Goal: Information Seeking & Learning: Learn about a topic

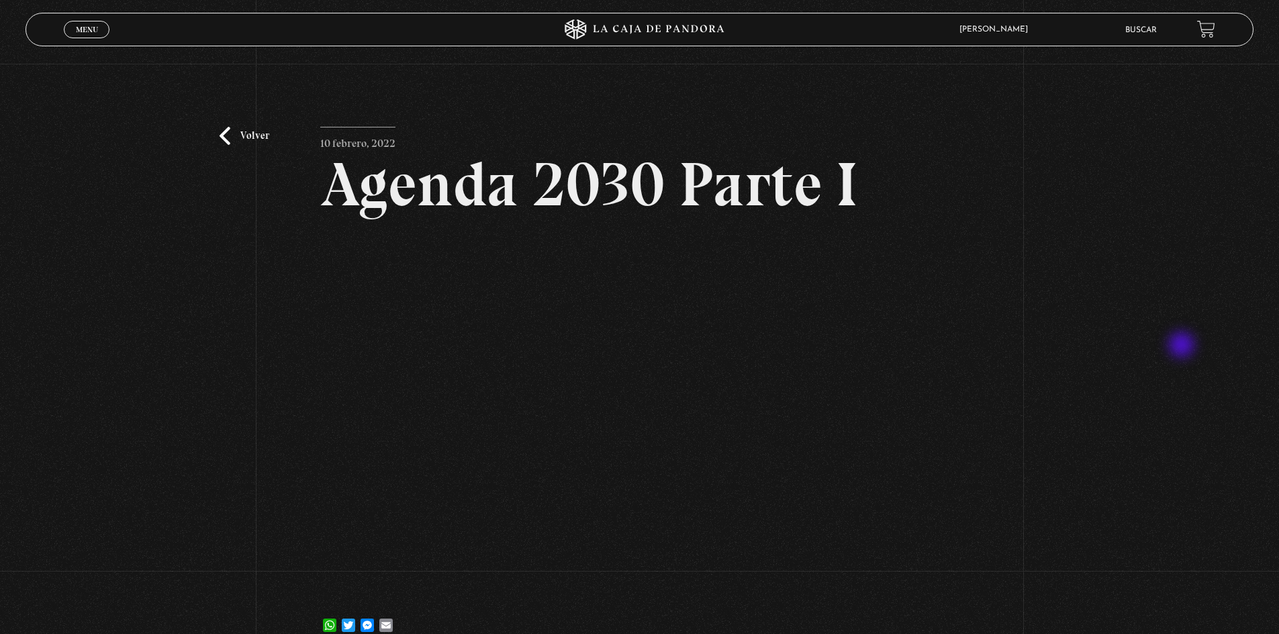
click at [1183, 346] on div "Volver 10 febrero, 2022 Agenda 2030 Parte I WhatsApp Twitter Messenger Email" at bounding box center [639, 360] width 1279 height 593
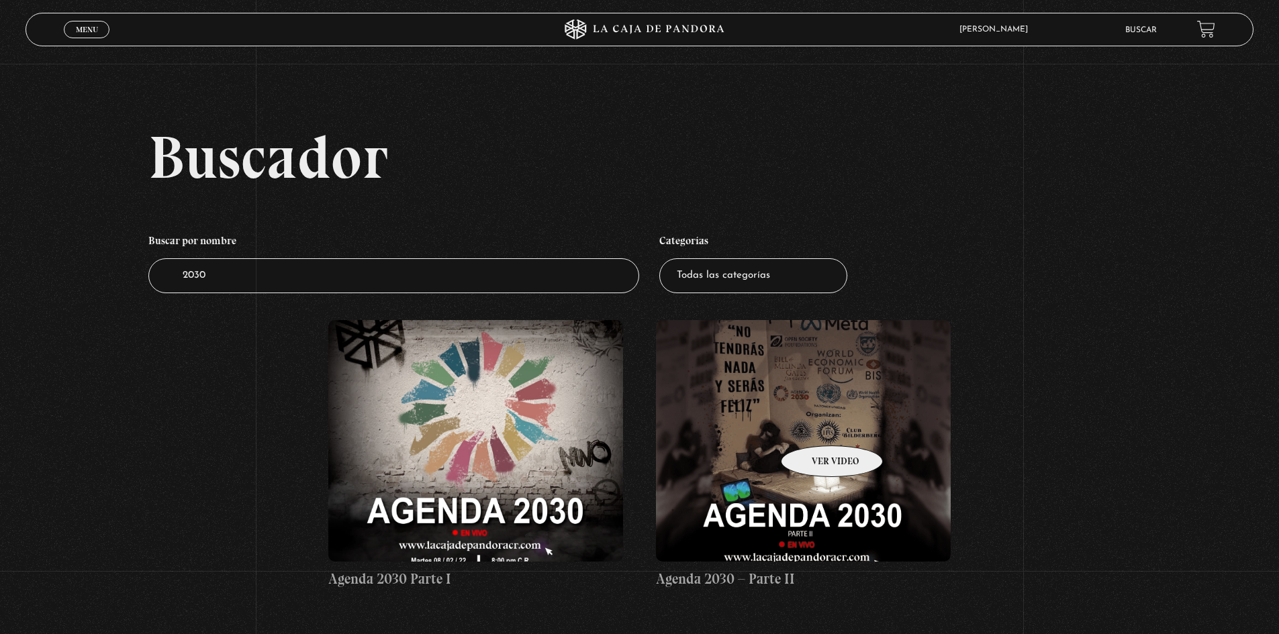
click at [814, 426] on figure at bounding box center [803, 441] width 295 height 242
